Goal: Information Seeking & Learning: Find specific page/section

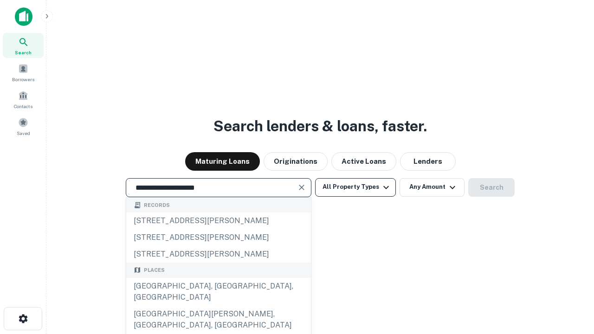
click at [218, 306] on div "Santa Monica, CA, USA" at bounding box center [218, 292] width 185 height 28
click at [355, 187] on button "All Property Types" at bounding box center [355, 187] width 81 height 19
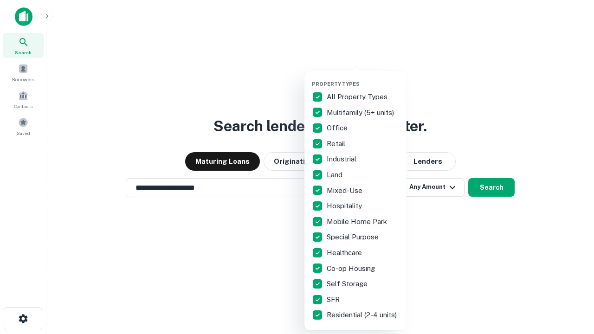
type input "**********"
click at [363, 78] on button "button" at bounding box center [363, 78] width 102 height 0
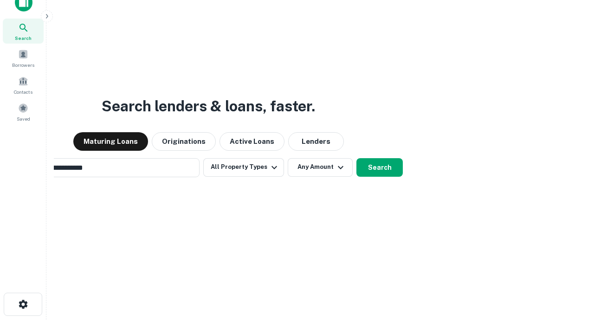
scroll to position [15, 0]
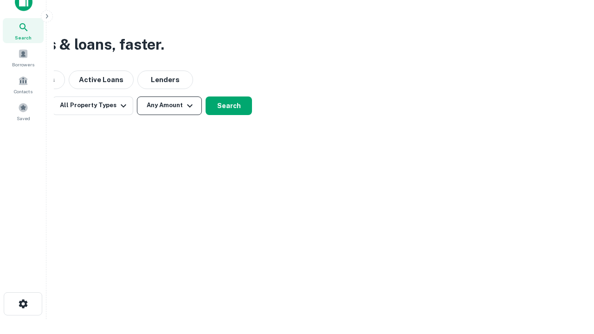
click at [169, 105] on button "Any Amount" at bounding box center [169, 106] width 65 height 19
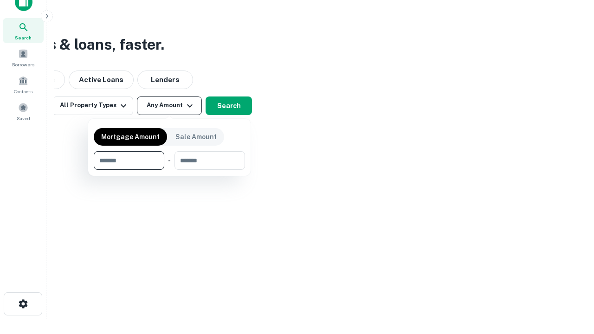
type input "*******"
click at [169, 170] on button "button" at bounding box center [169, 170] width 151 height 0
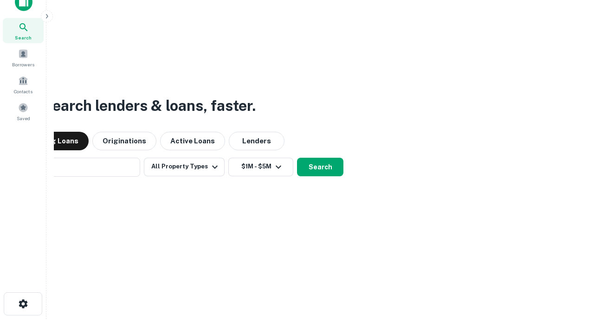
scroll to position [14, 0]
click at [297, 158] on button "Search" at bounding box center [320, 167] width 46 height 19
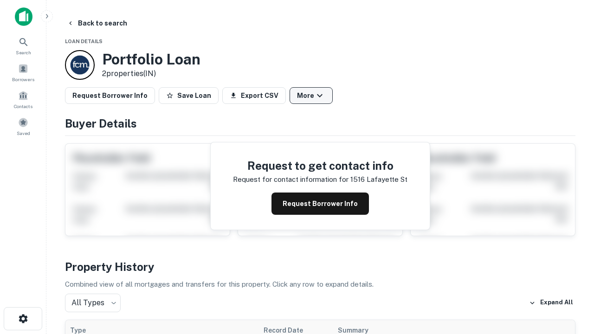
click at [311, 96] on button "More" at bounding box center [311, 95] width 43 height 17
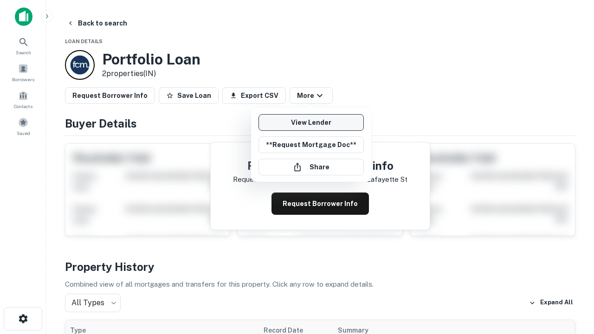
click at [311, 123] on link "View Lender" at bounding box center [310, 122] width 105 height 17
